Goal: Task Accomplishment & Management: Use online tool/utility

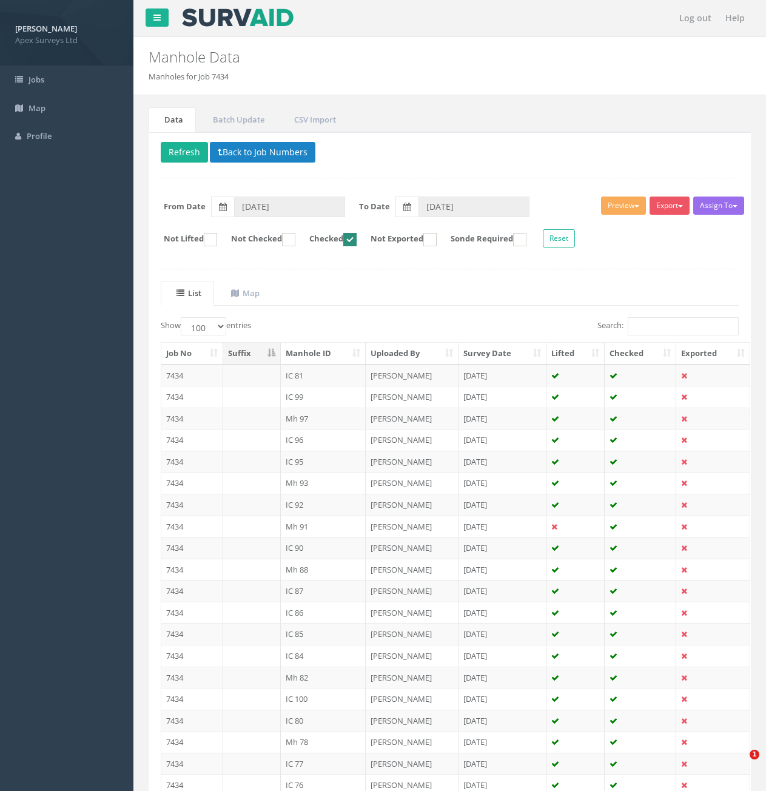
select select "100"
click at [230, 154] on button "Back to Job Numbers" at bounding box center [263, 152] width 106 height 21
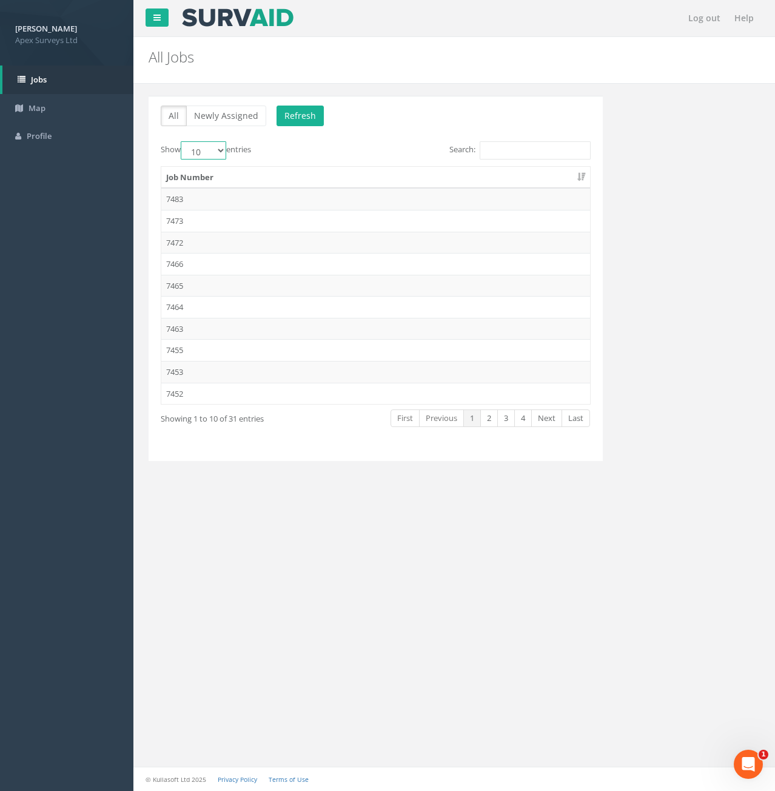
click at [223, 152] on select "10 25 50 100" at bounding box center [204, 150] width 46 height 18
select select "50"
click at [183, 141] on select "10 25 50 100" at bounding box center [204, 150] width 46 height 18
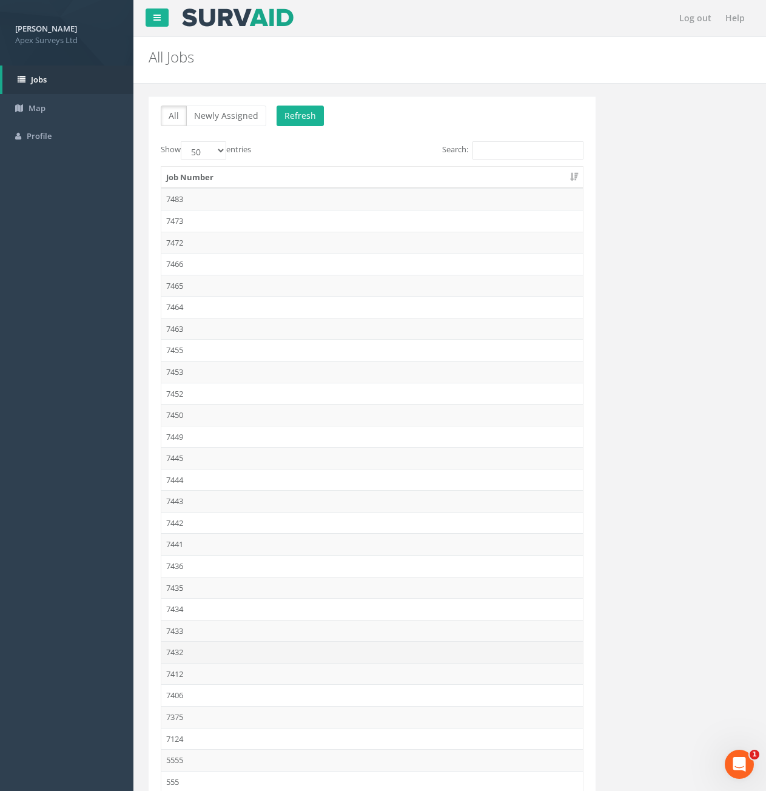
click at [184, 655] on td "7432" at bounding box center [372, 652] width 422 height 22
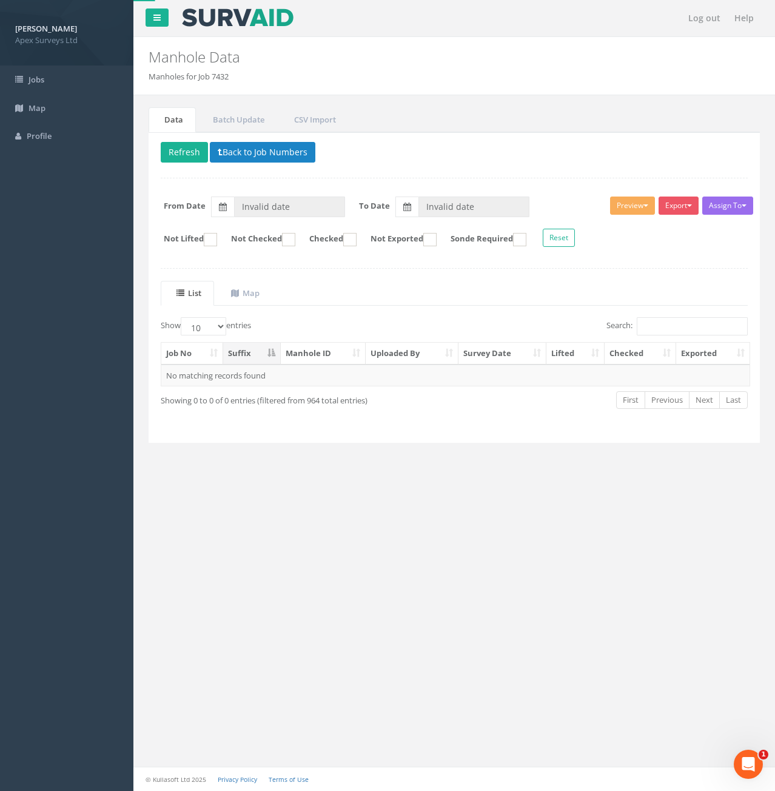
type input "[DATE]"
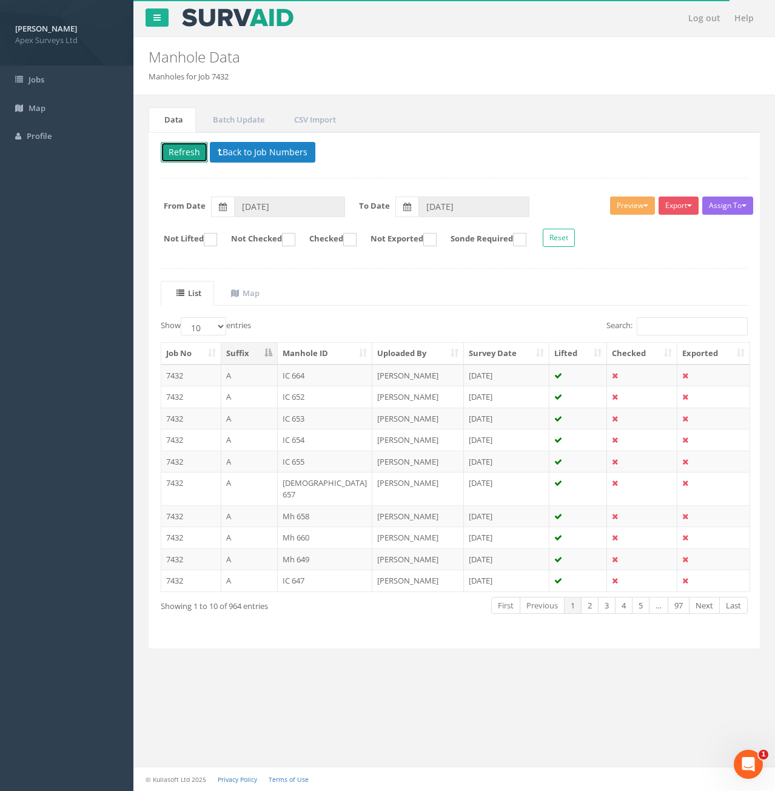
click at [194, 159] on button "Refresh" at bounding box center [184, 152] width 47 height 21
click at [680, 317] on input "Search:" at bounding box center [692, 326] width 111 height 18
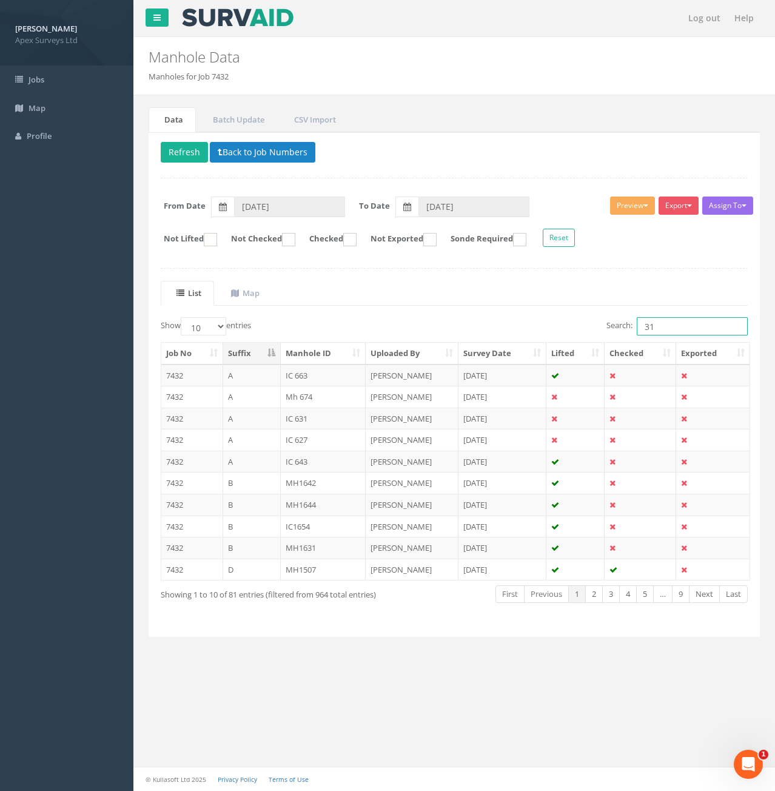
type input "315"
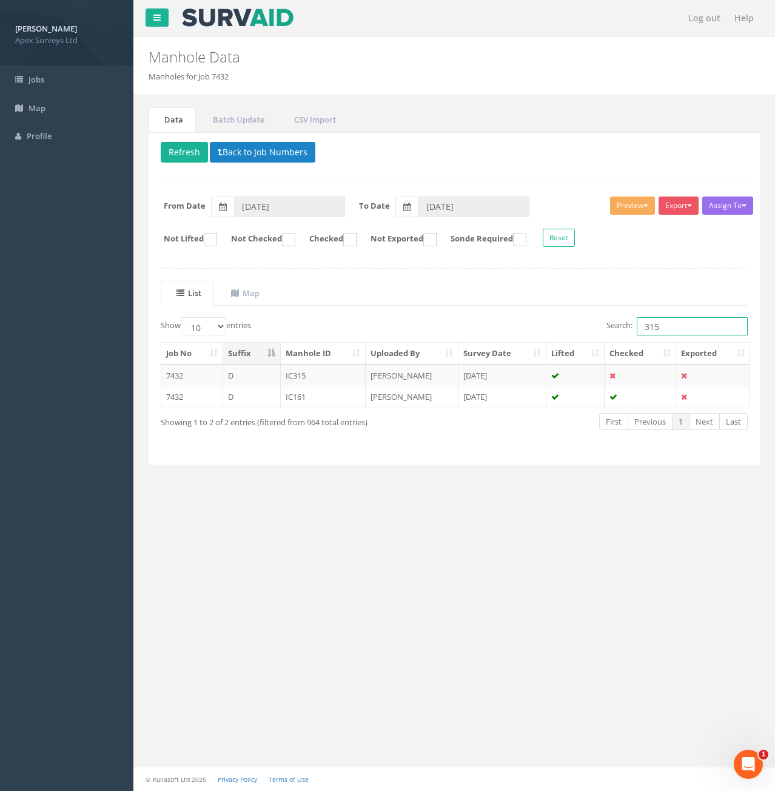
click at [680, 327] on input "315" at bounding box center [692, 326] width 111 height 18
click at [295, 245] on ins at bounding box center [288, 239] width 13 height 13
checkbox input "true"
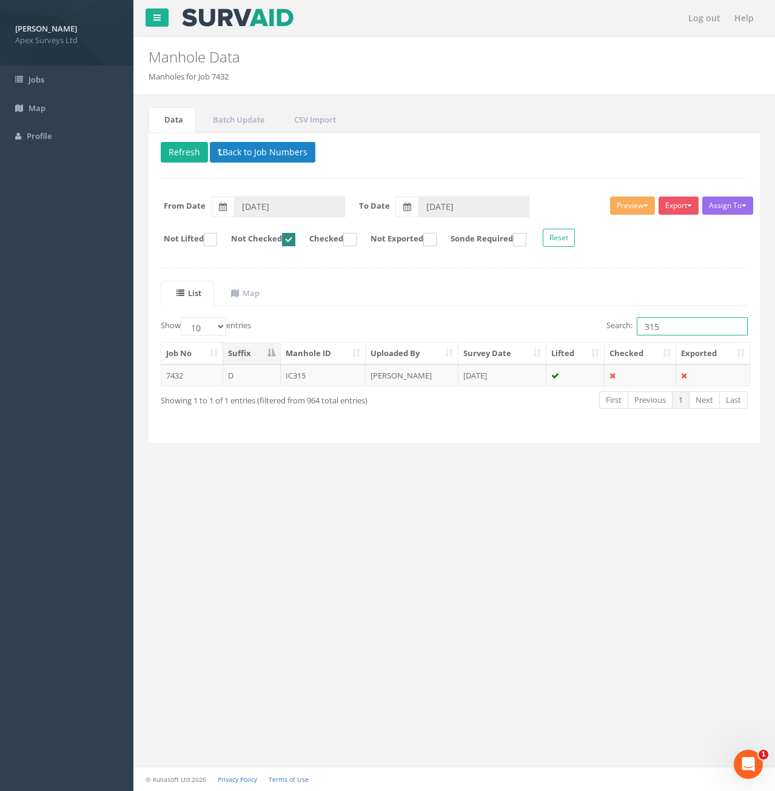
type input "315"
click at [202, 374] on td "7432" at bounding box center [192, 376] width 62 height 22
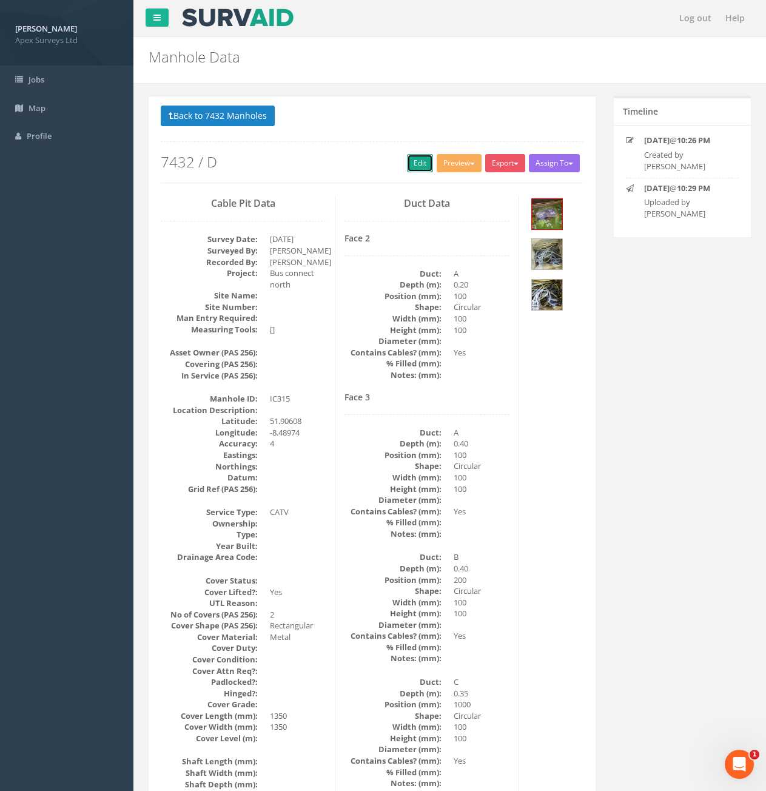
click at [417, 164] on link "Edit" at bounding box center [420, 163] width 26 height 18
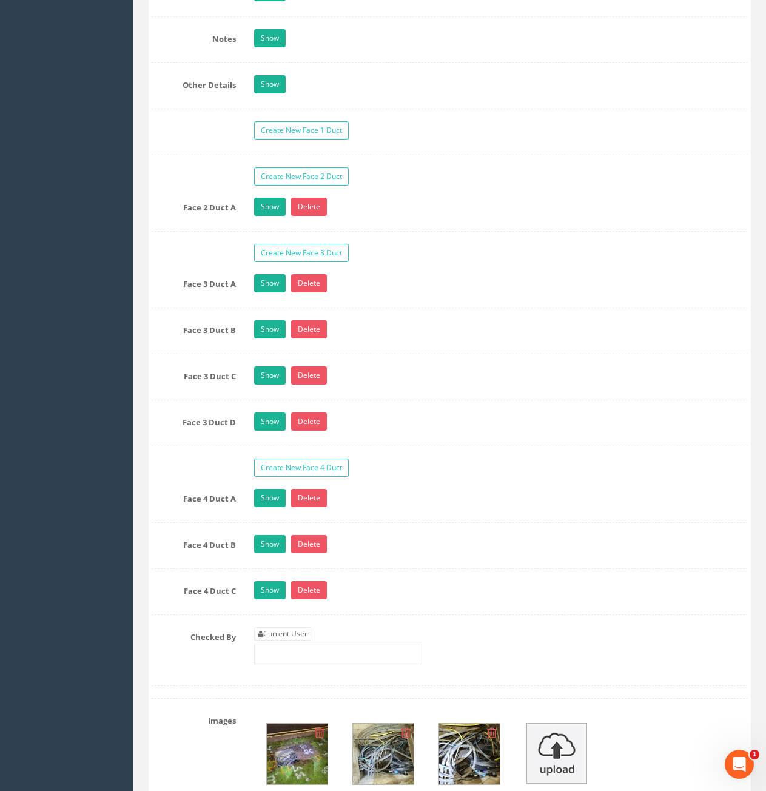
scroll to position [2366, 0]
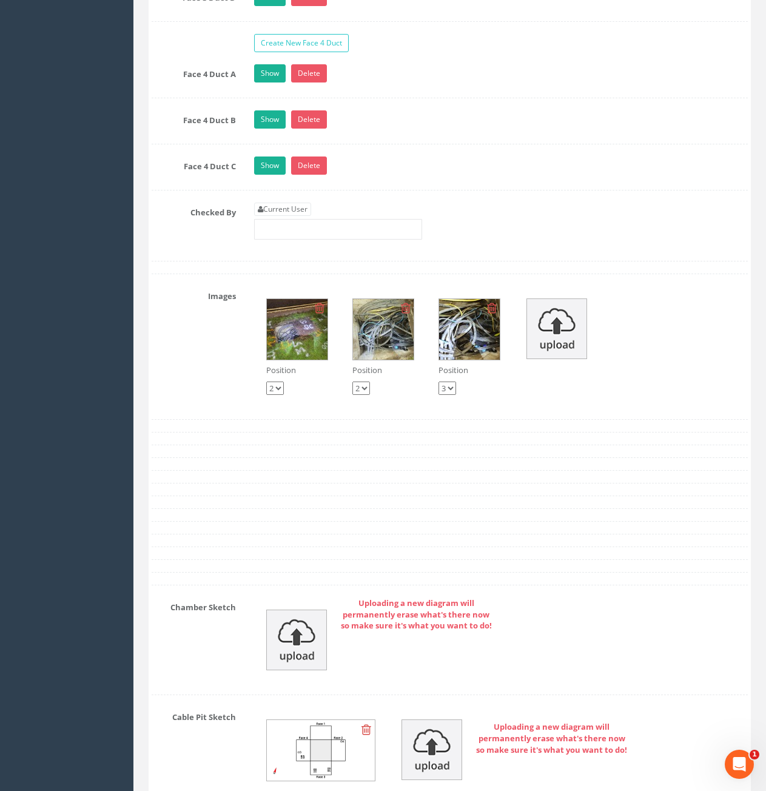
click at [295, 212] on link "Current User" at bounding box center [282, 209] width 57 height 13
type input "[PERSON_NAME]"
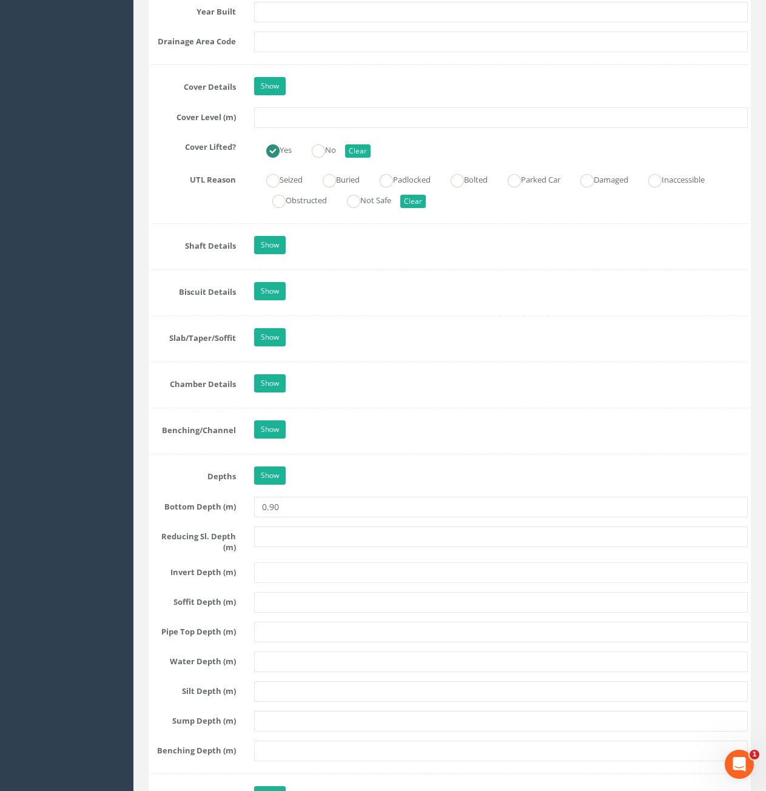
scroll to position [789, 0]
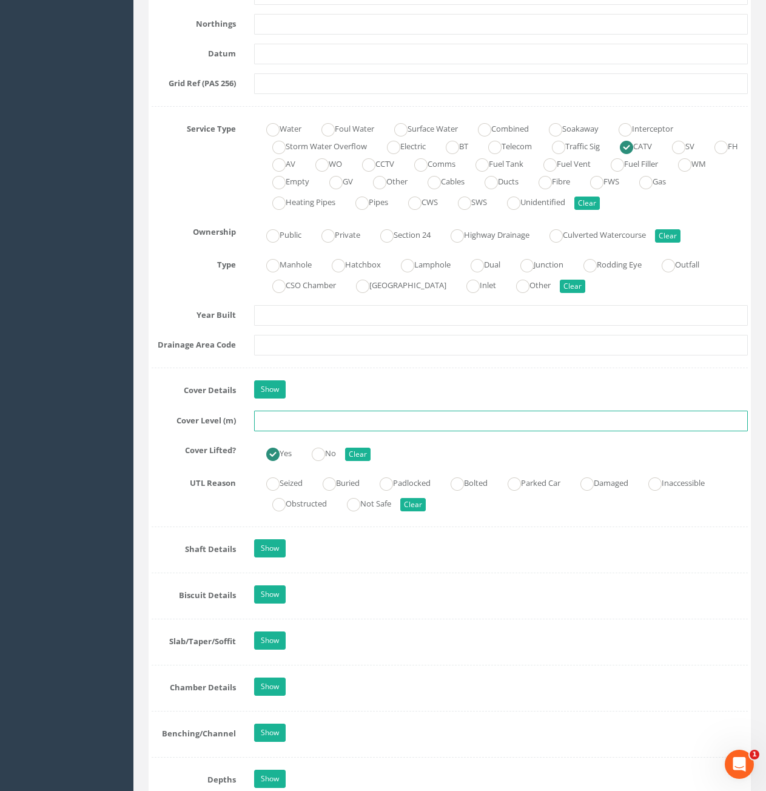
click at [360, 425] on input "text" at bounding box center [501, 421] width 494 height 21
type input "83.18"
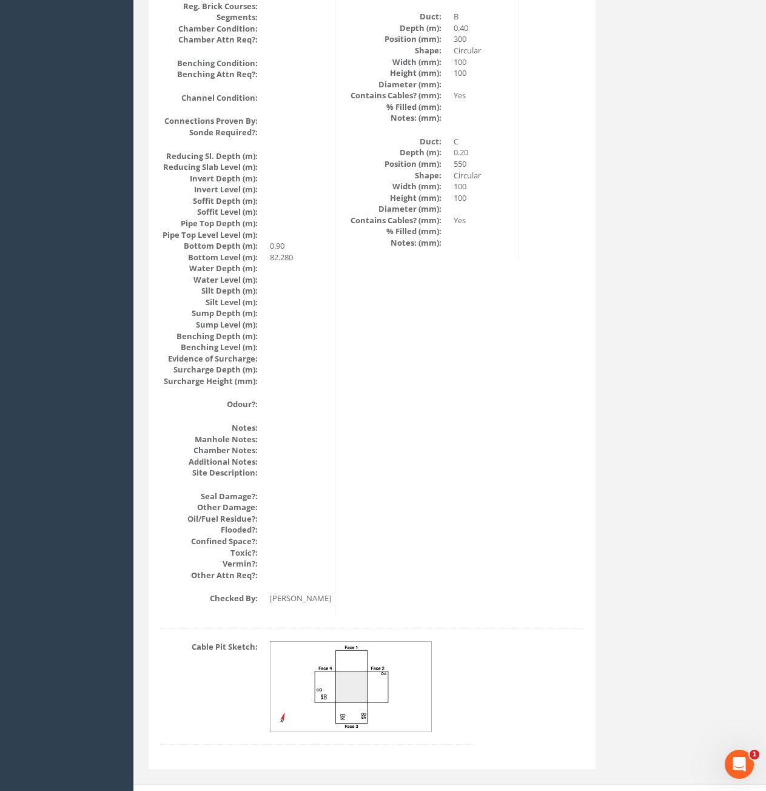
scroll to position [1114, 0]
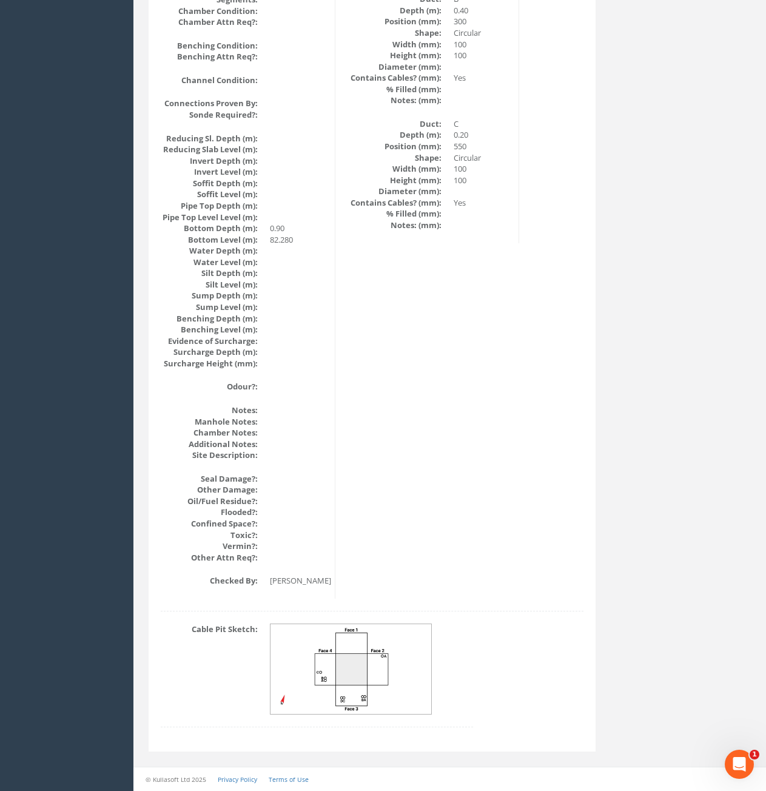
click at [353, 661] on img at bounding box center [352, 669] width 162 height 90
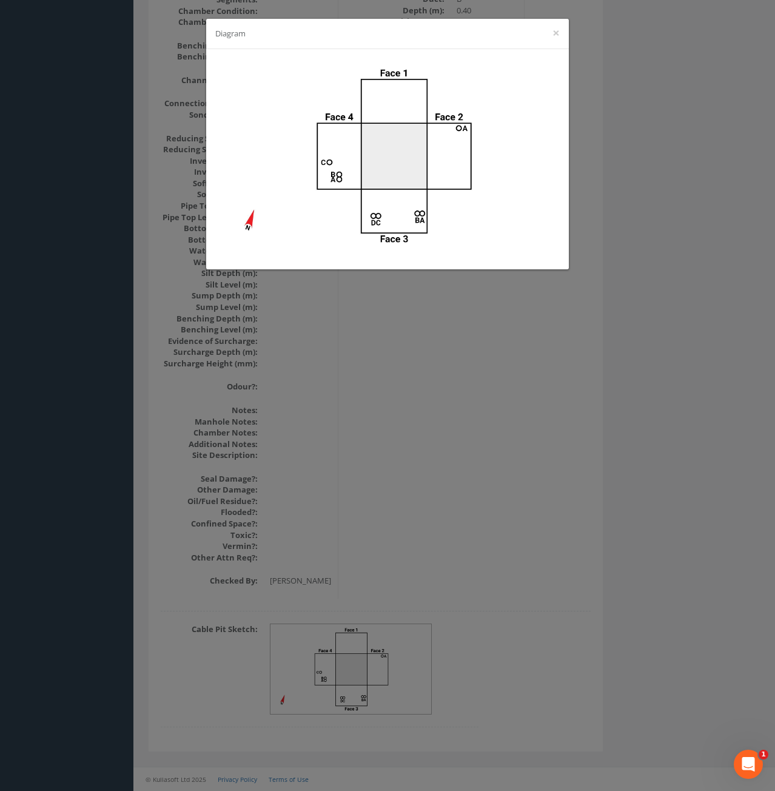
click at [644, 245] on div "Diagram ×" at bounding box center [387, 395] width 775 height 791
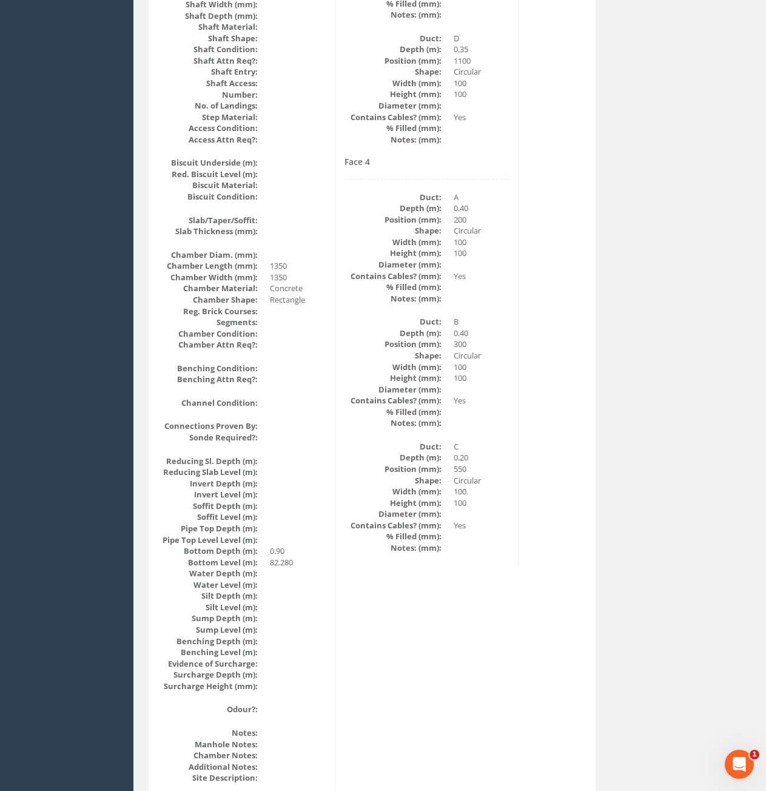
scroll to position [750, 0]
